Goal: Use online tool/utility

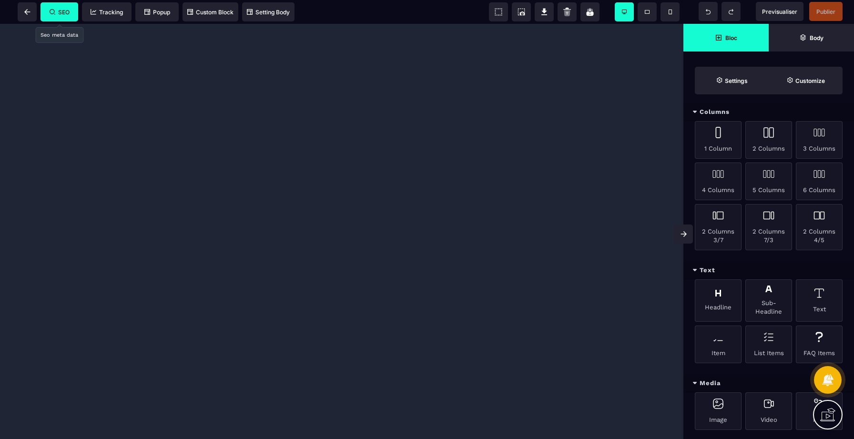
click at [60, 11] on span "SEO" at bounding box center [60, 12] width 20 height 7
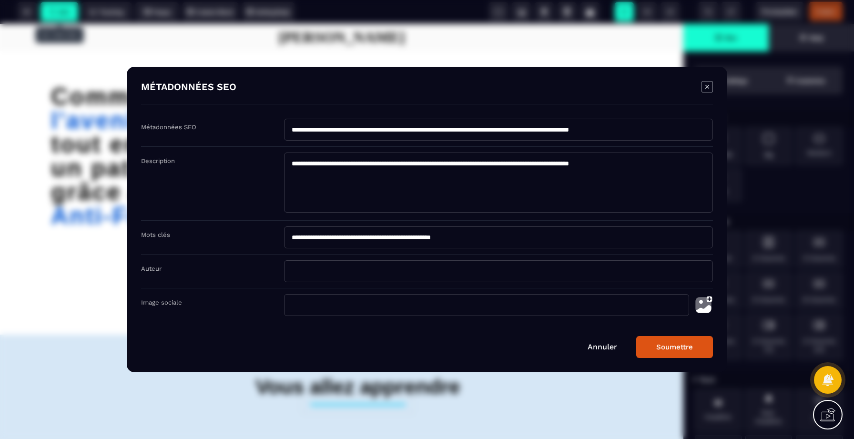
drag, startPoint x: 292, startPoint y: 130, endPoint x: 652, endPoint y: 137, distance: 360.8
click at [652, 137] on input "**********" at bounding box center [498, 130] width 429 height 22
click at [708, 89] on icon "Modal window" at bounding box center [706, 86] width 11 height 11
